Goal: Task Accomplishment & Management: Manage account settings

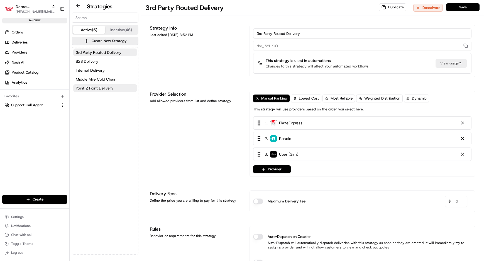
click at [121, 86] on button "Point 2 Point Delivery" at bounding box center [105, 88] width 64 height 8
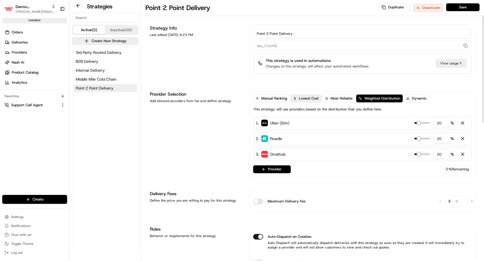
click at [306, 98] on span "Lowest Cost" at bounding box center [309, 98] width 20 height 5
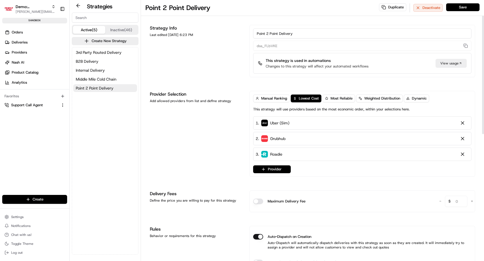
scroll to position [61, 0]
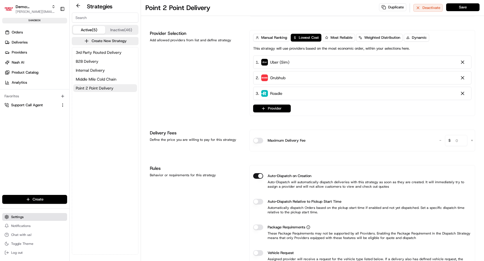
click at [32, 213] on button "Settings" at bounding box center [34, 217] width 65 height 8
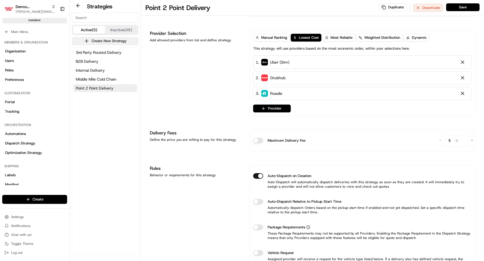
click at [111, 43] on button "Create New Strategy" at bounding box center [105, 41] width 67 height 8
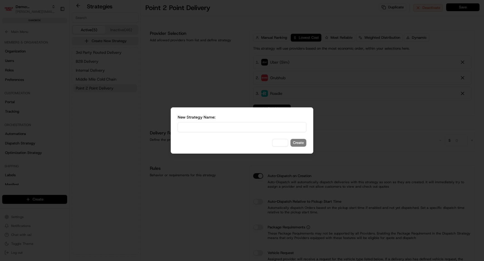
click at [220, 126] on input at bounding box center [242, 127] width 129 height 10
type input "Catering Delivery"
click at [298, 140] on button "Create" at bounding box center [298, 143] width 16 height 8
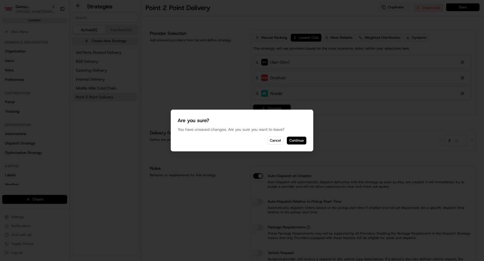
click at [296, 138] on button "Continue" at bounding box center [296, 140] width 19 height 8
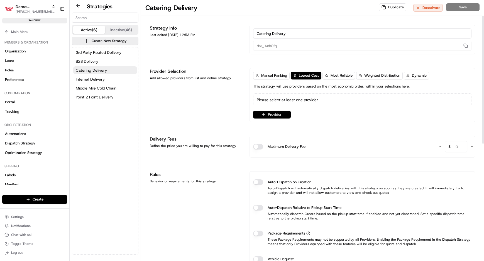
click at [271, 115] on button "Provider" at bounding box center [272, 115] width 38 height 8
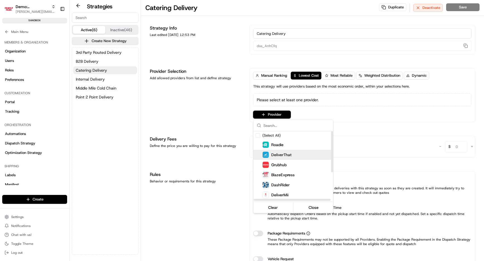
click at [277, 154] on span "DeliverThat" at bounding box center [281, 155] width 20 height 6
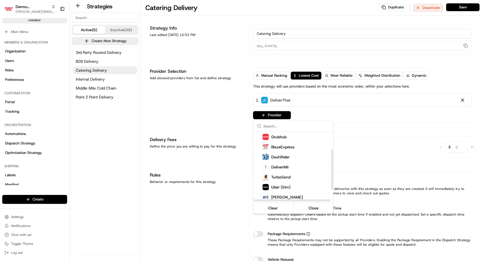
scroll to position [29, 0]
click at [278, 166] on span "DeliverMii" at bounding box center [279, 166] width 17 height 6
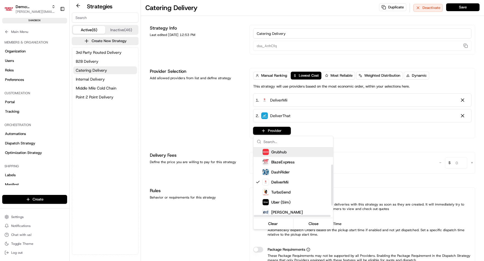
click at [387, 129] on html "Demo: Benny benny@usenash.com Toggle Sidebar sandbox Orders Deliveries Provider…" at bounding box center [242, 130] width 484 height 261
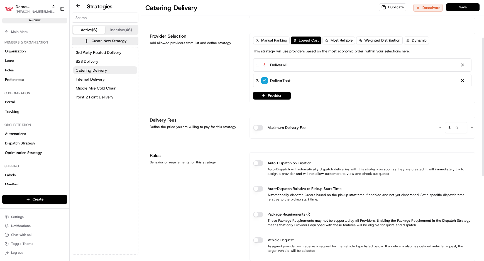
scroll to position [95, 0]
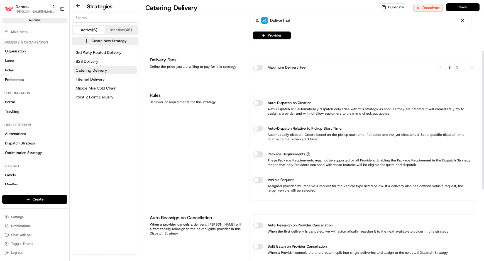
click at [462, 5] on button "Save" at bounding box center [462, 7] width 33 height 8
click at [115, 52] on span "3rd Party Routed Delivery" at bounding box center [99, 53] width 46 height 6
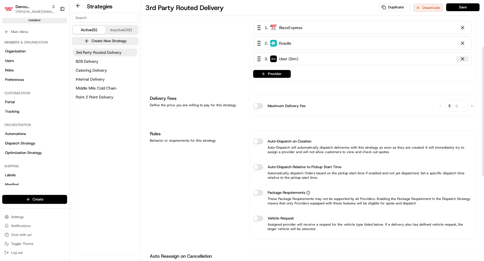
click at [464, 58] on div at bounding box center [463, 59] width 6 height 6
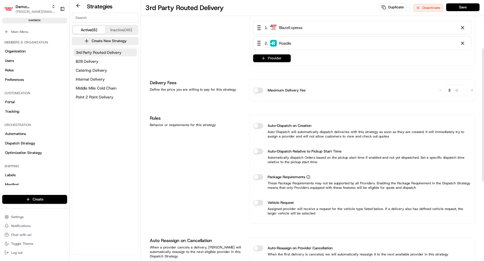
click at [271, 58] on button "Provider" at bounding box center [272, 58] width 38 height 8
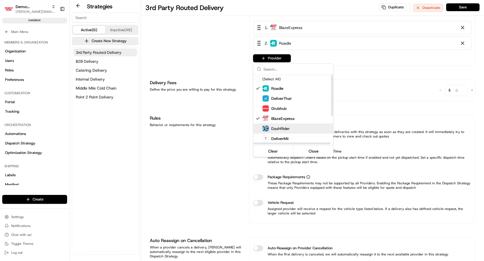
click at [287, 125] on div "DashRider" at bounding box center [275, 128] width 27 height 7
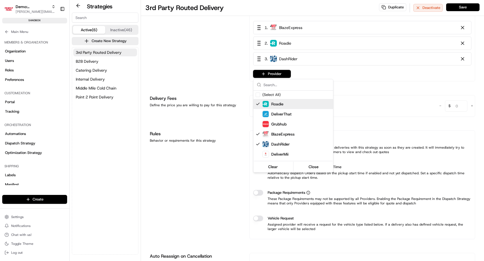
click at [464, 41] on html "Demo: Benny benny@usenash.com Toggle Sidebar sandbox Orders Deliveries Provider…" at bounding box center [242, 130] width 484 height 261
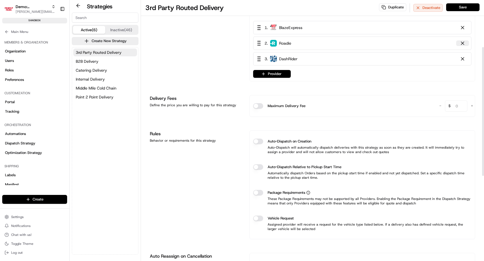
click at [463, 42] on div at bounding box center [463, 43] width 6 height 6
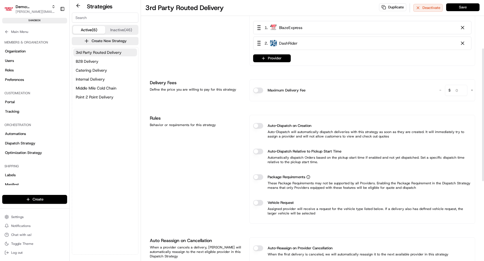
click at [467, 6] on button "Save" at bounding box center [462, 7] width 33 height 8
click at [108, 59] on button "B2B Delivery" at bounding box center [105, 61] width 64 height 8
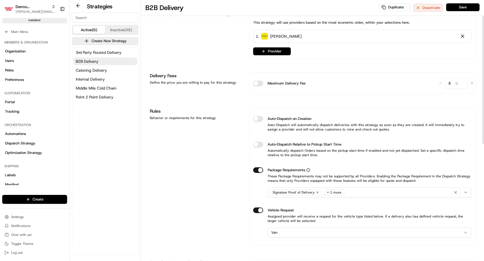
scroll to position [7, 0]
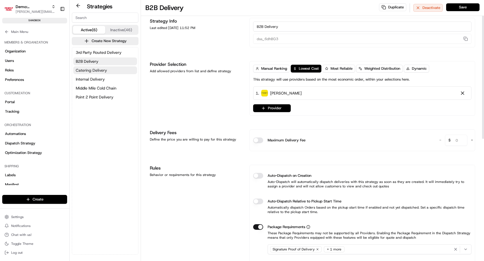
click at [115, 71] on button "Catering Delivery" at bounding box center [105, 70] width 64 height 8
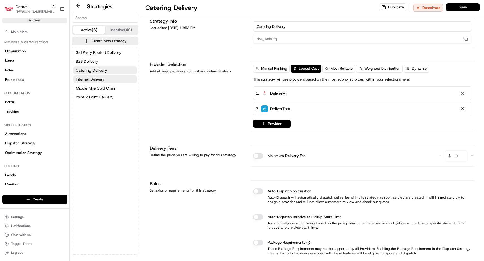
click at [116, 81] on button "Internal Delivery" at bounding box center [105, 79] width 64 height 8
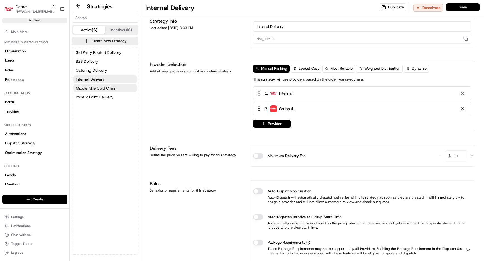
click at [117, 88] on button "Middle Mile Cold Chain" at bounding box center [105, 88] width 64 height 8
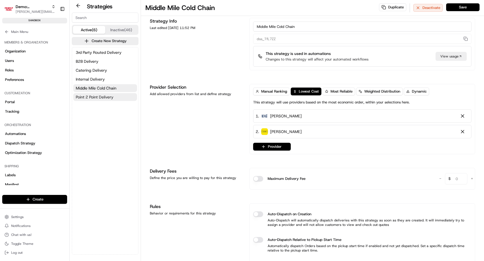
click at [114, 95] on button "Point 2 Point Delivery" at bounding box center [105, 97] width 64 height 8
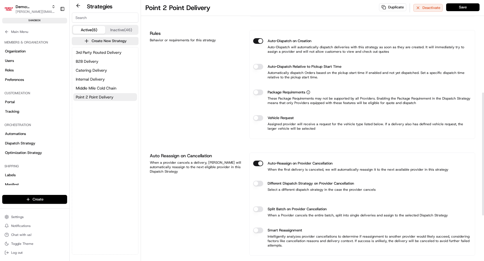
scroll to position [197, 0]
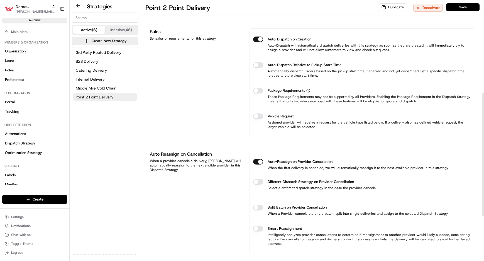
click at [256, 90] on button "Package Requirements" at bounding box center [258, 91] width 10 height 6
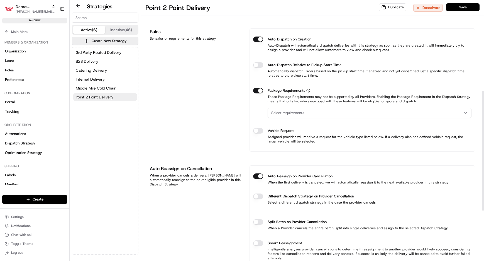
click at [310, 112] on div "Select requirements" at bounding box center [369, 112] width 201 height 5
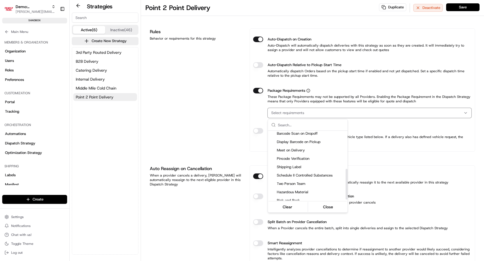
scroll to position [89, 0]
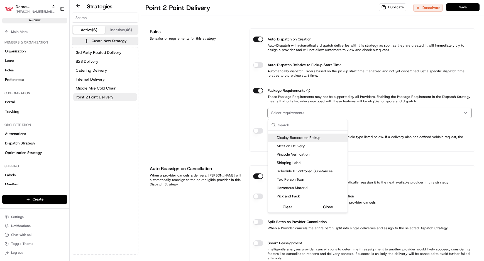
click at [236, 138] on html "Demo: Benny benny@usenash.com Toggle Sidebar sandbox Orders Deliveries Provider…" at bounding box center [242, 130] width 484 height 261
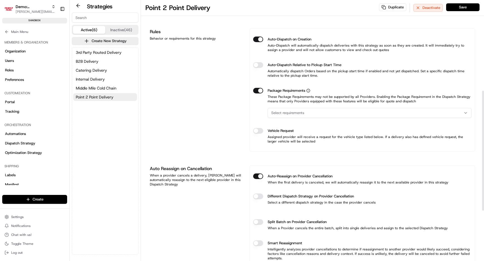
click at [259, 128] on button "Vehicle Request" at bounding box center [258, 131] width 10 height 6
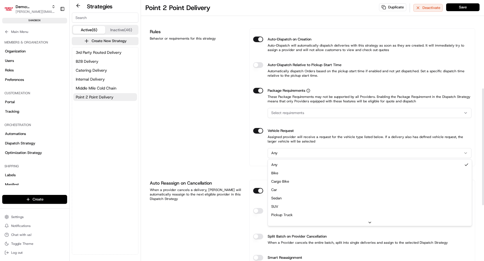
click at [287, 149] on html "Demo: Benny benny@usenash.com Toggle Sidebar sandbox Orders Deliveries Provider…" at bounding box center [242, 130] width 484 height 261
click at [232, 149] on html "Demo: Benny benny@usenash.com Toggle Sidebar sandbox Orders Deliveries Provider…" at bounding box center [242, 130] width 484 height 261
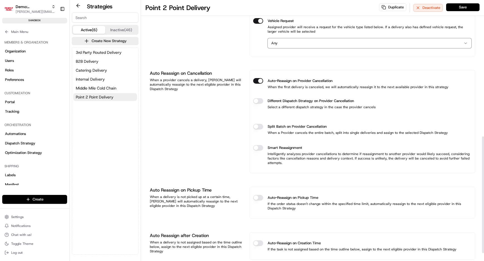
scroll to position [311, 0]
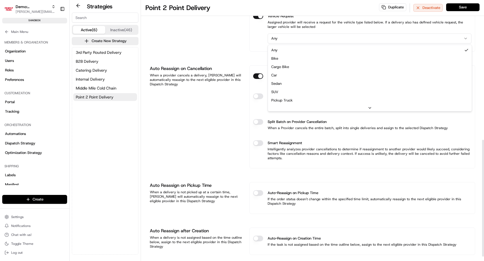
click at [282, 37] on html "Demo: Benny benny@usenash.com Toggle Sidebar sandbox Orders Deliveries Provider…" at bounding box center [242, 130] width 484 height 261
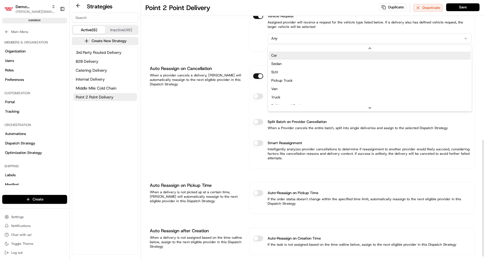
scroll to position [26, 0]
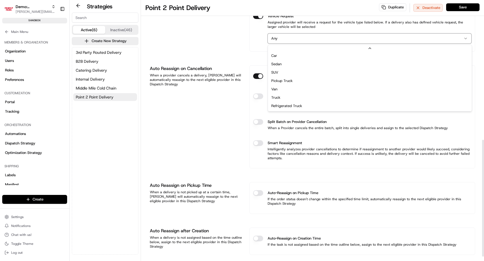
click at [233, 120] on html "Demo: Benny benny@usenash.com Toggle Sidebar sandbox Orders Deliveries Provider…" at bounding box center [242, 130] width 484 height 261
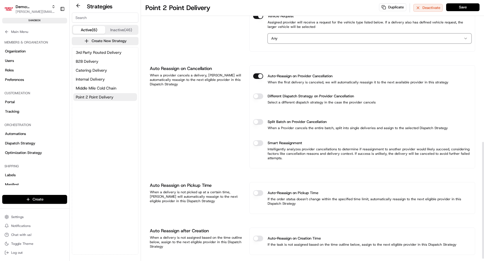
scroll to position [321, 0]
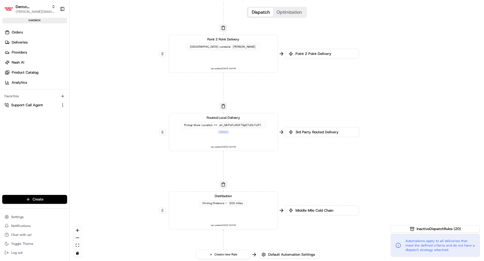
drag, startPoint x: 212, startPoint y: 148, endPoint x: 134, endPoint y: 145, distance: 78.3
click at [133, 145] on div "0 0 0 0 Order / Delivery Received Point 2 Point Delivery Pickup City contains C…" at bounding box center [277, 130] width 414 height 261
click at [285, 254] on span "Default Automation Settings" at bounding box center [291, 254] width 49 height 5
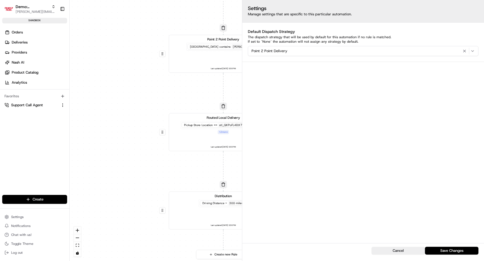
click at [119, 185] on div "0 0 0 0 Order / Delivery Received Point 2 Point Delivery Pickup City contains C…" at bounding box center [277, 130] width 414 height 261
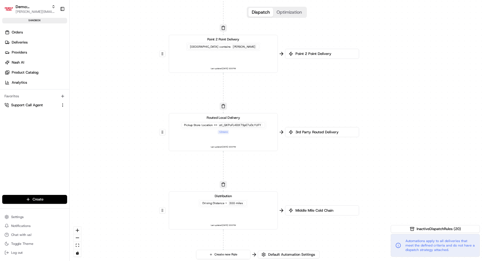
click at [238, 124] on div "stl_QKPoFL4EtX7SpE7oDcYUFY" at bounding box center [240, 125] width 44 height 4
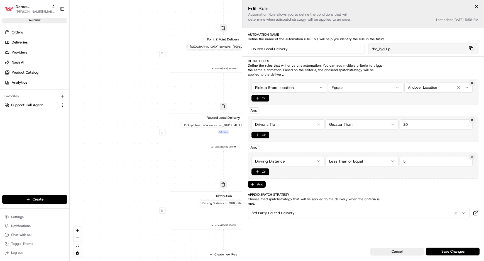
click at [291, 88] on html "Demo: Benny benny@usenash.com Toggle Sidebar sandbox Orders Deliveries Provider…" at bounding box center [242, 130] width 484 height 261
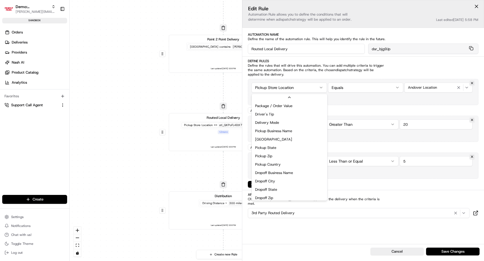
scroll to position [178, 0]
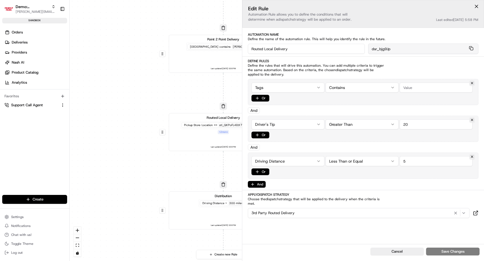
click at [411, 85] on input "string" at bounding box center [435, 87] width 73 height 10
type input "pharmacy"
click at [477, 6] on button at bounding box center [476, 6] width 8 height 8
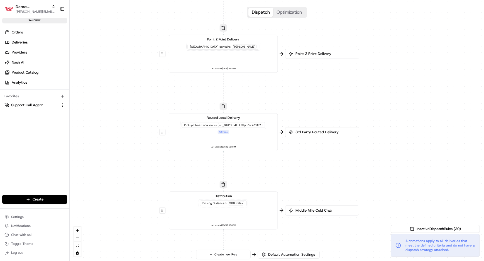
click at [375, 153] on div "0 0 0 0 Order / Delivery Received Point 2 Point Delivery Pickup City contains C…" at bounding box center [277, 130] width 414 height 261
click at [203, 127] on div "Pickup Store Location == stl_QKPoFL4EtX7SpE7oDcYUFY" at bounding box center [223, 125] width 84 height 6
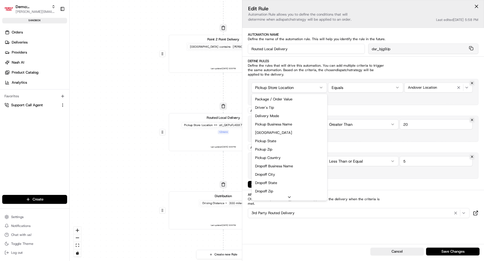
click at [278, 89] on html "Demo: Benny benny@usenash.com Toggle Sidebar sandbox Orders Deliveries Provider…" at bounding box center [242, 130] width 484 height 261
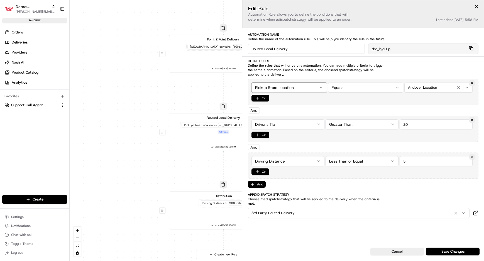
click at [418, 111] on html "Demo: Benny benny@usenash.com Toggle Sidebar sandbox Orders Deliveries Provider…" at bounding box center [242, 130] width 484 height 261
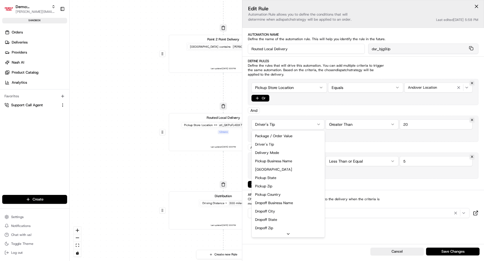
click at [292, 125] on html "Demo: Benny benny@usenash.com Toggle Sidebar sandbox Orders Deliveries Provider…" at bounding box center [242, 130] width 484 height 261
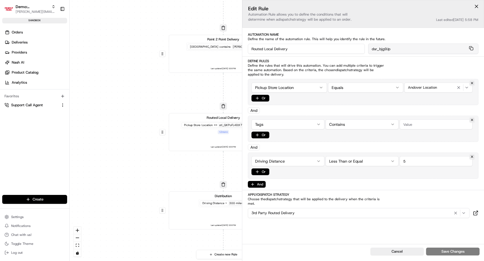
click at [414, 124] on input "string" at bounding box center [435, 124] width 73 height 10
type input "Pharmacy"
click at [446, 252] on button "Save Changes" at bounding box center [452, 251] width 53 height 8
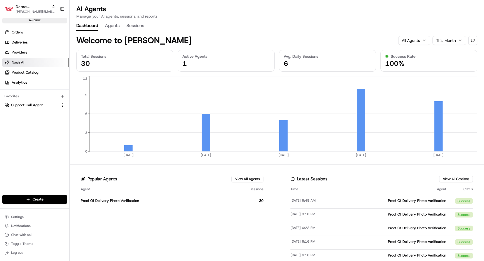
click at [111, 27] on button "Agents" at bounding box center [112, 25] width 15 height 9
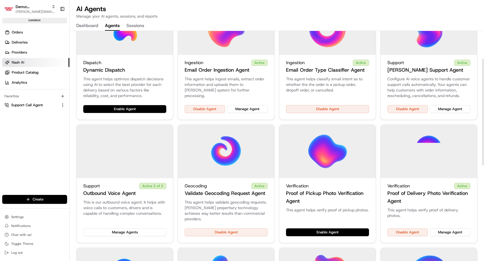
scroll to position [88, 0]
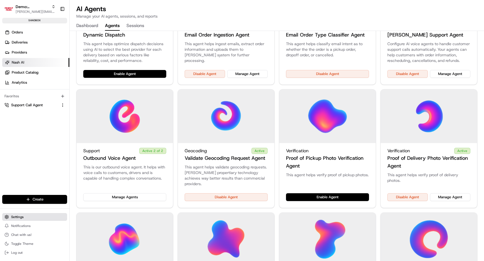
click at [15, 219] on button "Settings" at bounding box center [34, 217] width 65 height 8
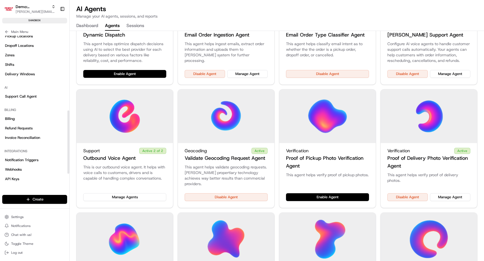
scroll to position [203, 0]
